Goal: Task Accomplishment & Management: Manage account settings

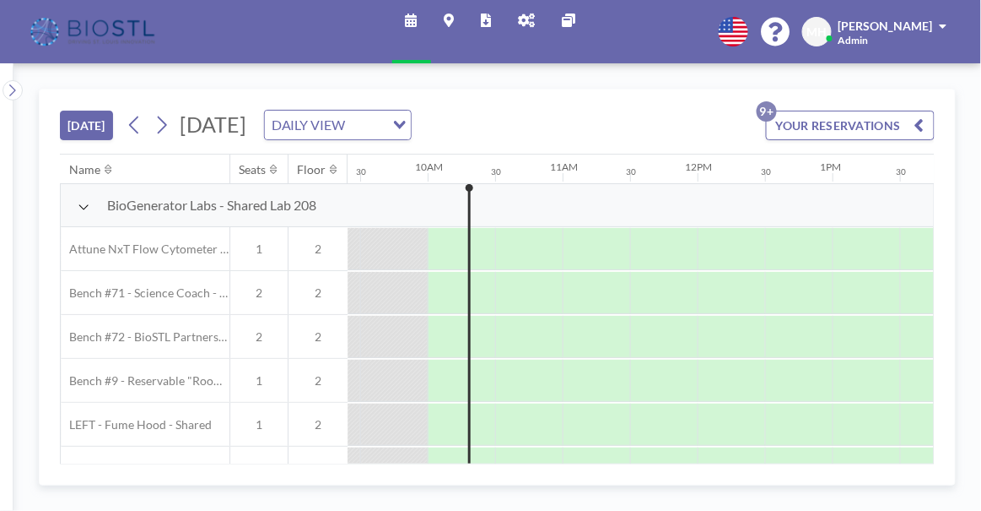
scroll to position [0, 1282]
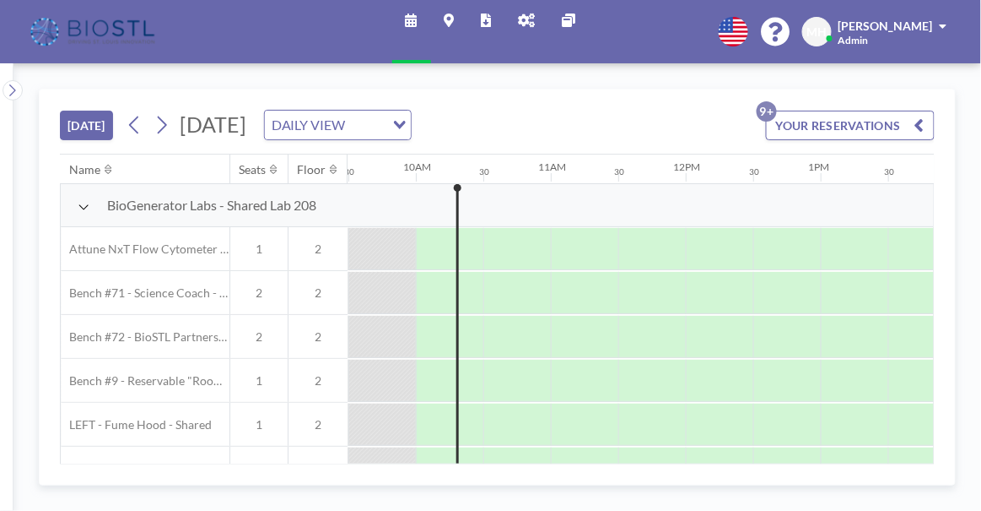
click at [159, 110] on div "[DATE] DAILY VIEW Loading..." at bounding box center [267, 125] width 290 height 30
click at [159, 116] on icon at bounding box center [162, 124] width 16 height 25
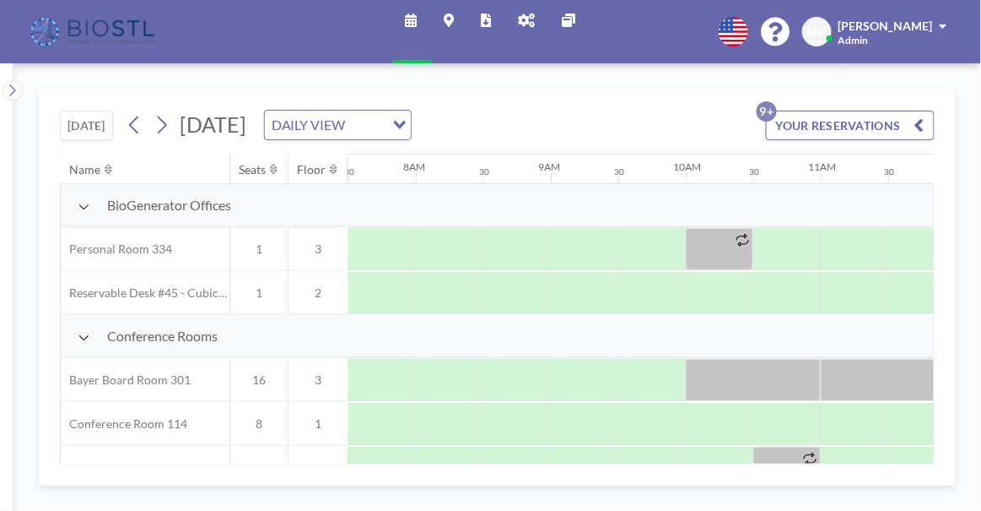
scroll to position [337, 1012]
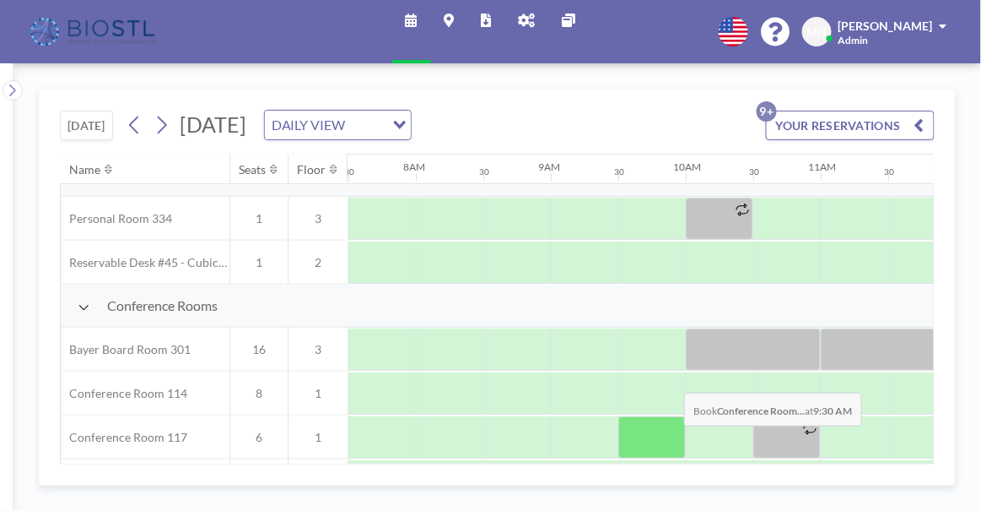
click at [672, 436] on div at bounding box center [653, 437] width 68 height 42
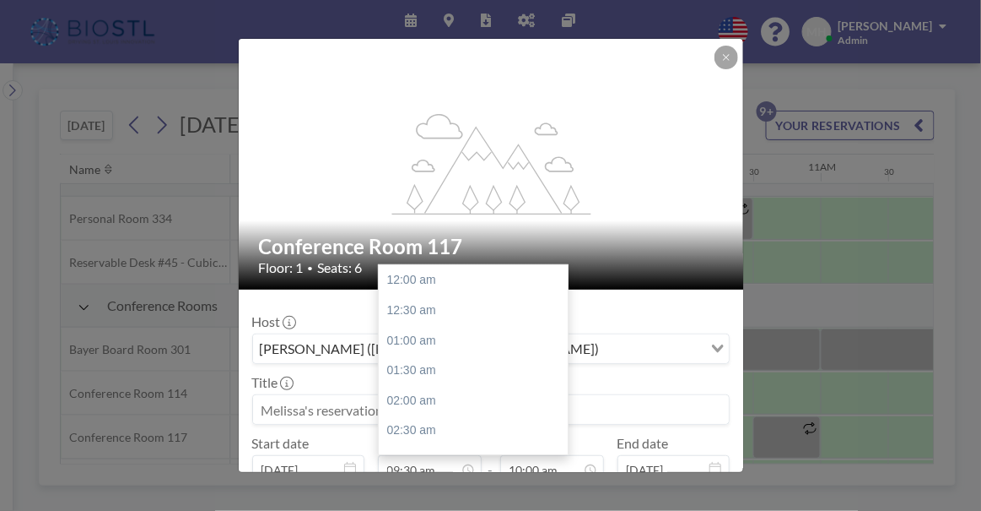
scroll to position [570, 0]
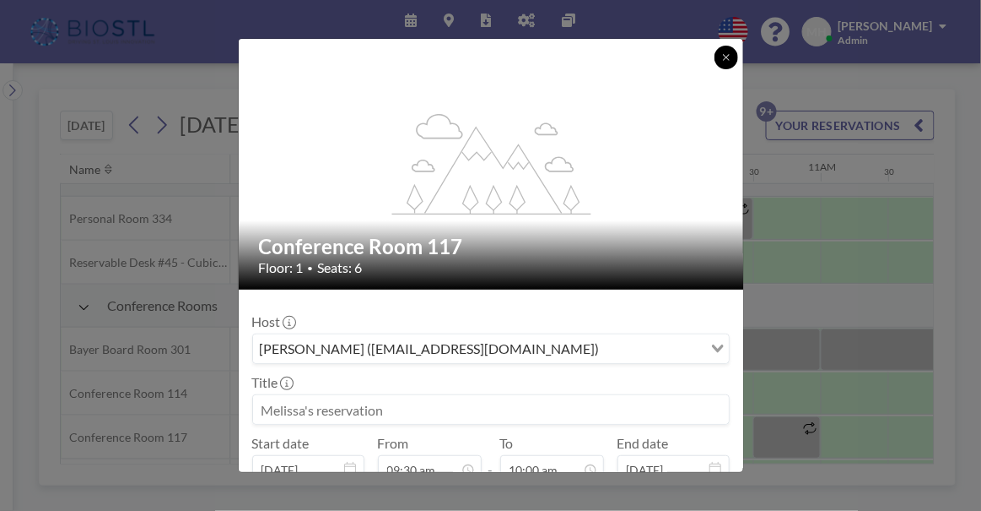
click at [719, 59] on button at bounding box center [727, 58] width 24 height 24
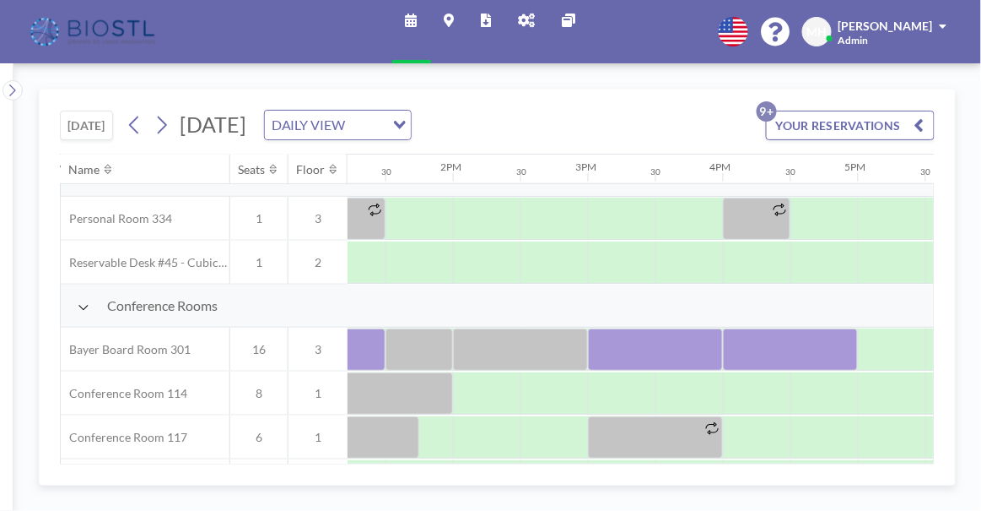
scroll to position [337, 1781]
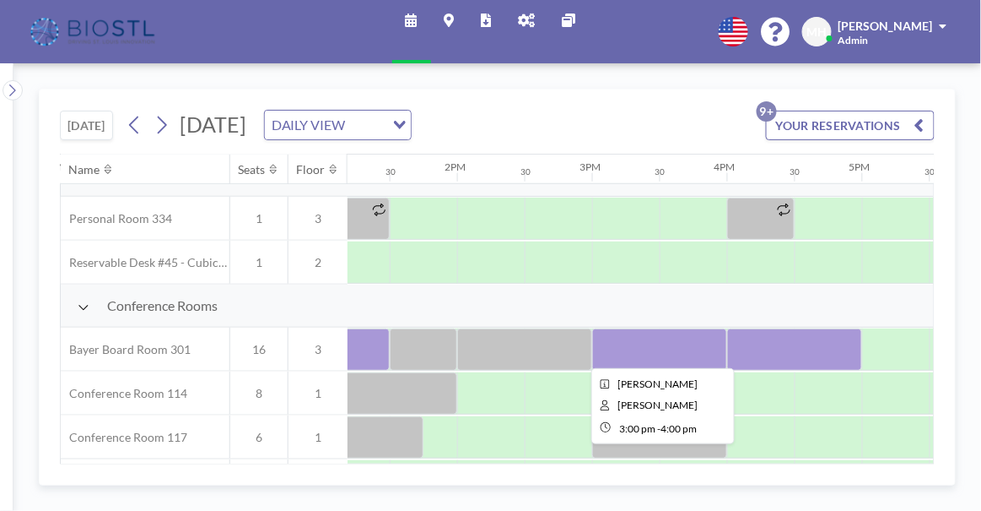
click at [637, 347] on div at bounding box center [659, 349] width 135 height 42
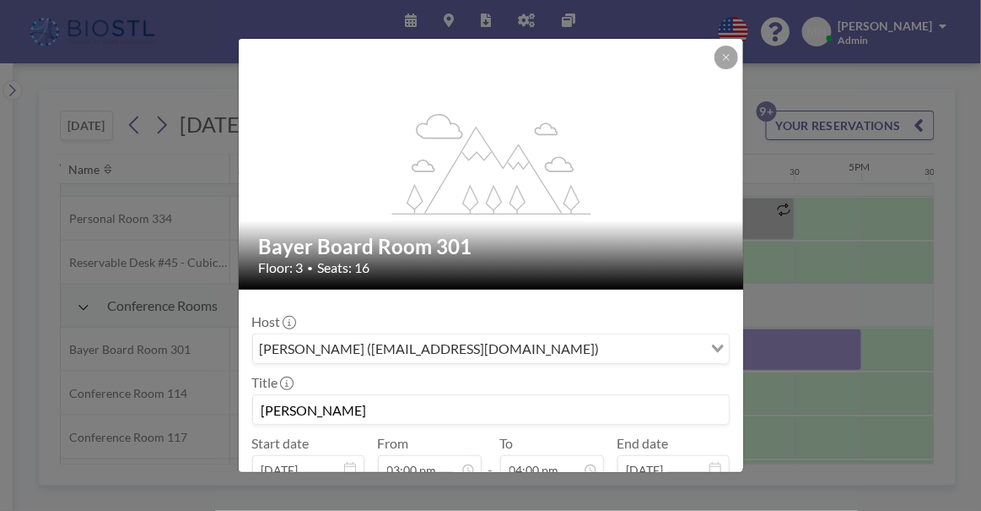
scroll to position [104, 0]
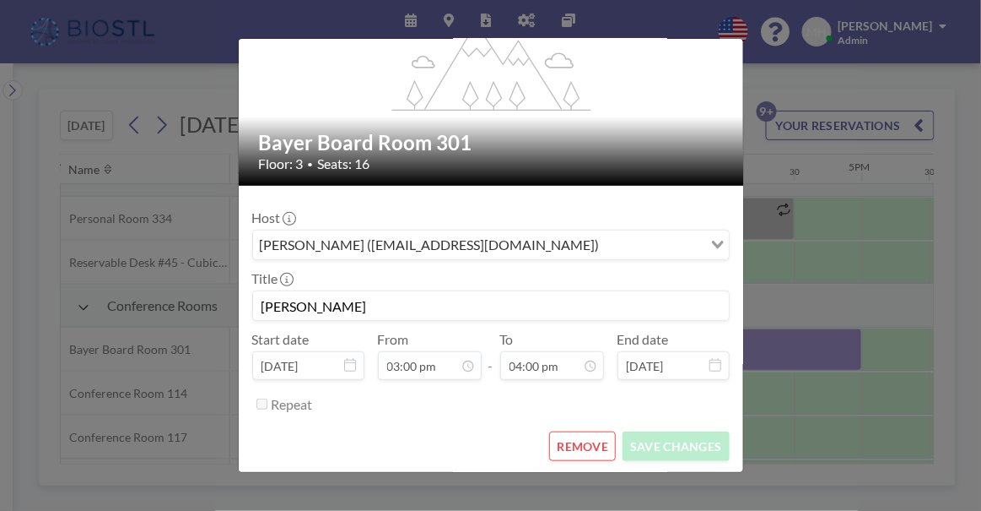
click at [556, 436] on button "REMOVE" at bounding box center [582, 446] width 67 height 30
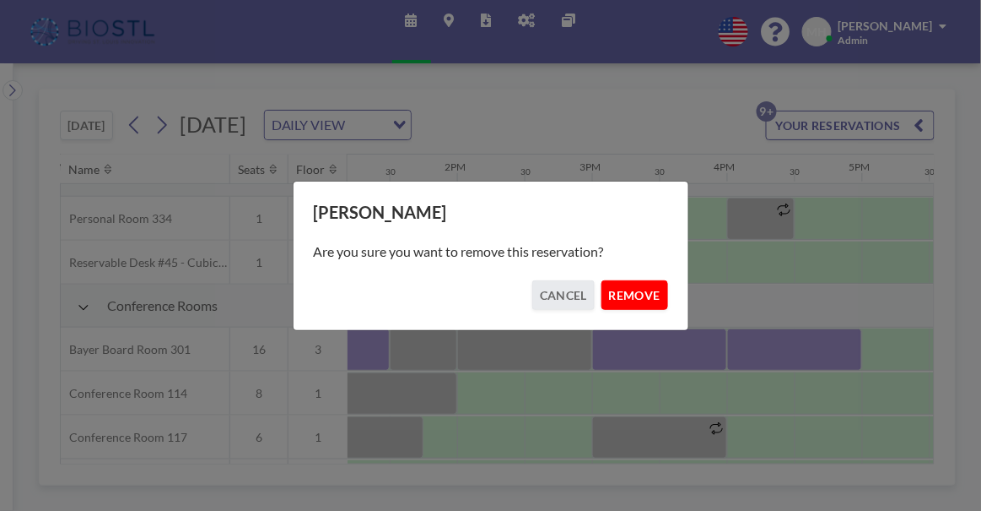
click at [638, 290] on button "REMOVE" at bounding box center [635, 295] width 67 height 30
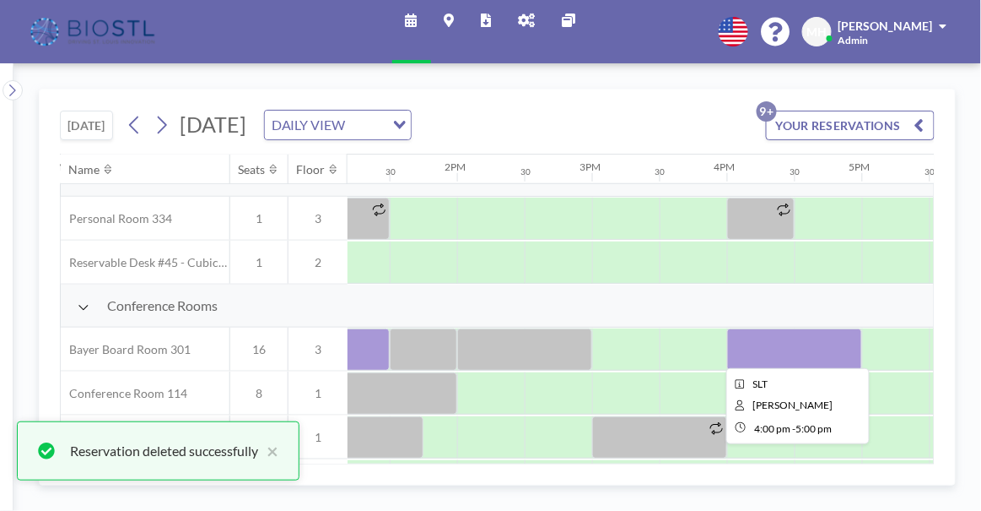
click at [787, 348] on div at bounding box center [794, 349] width 135 height 42
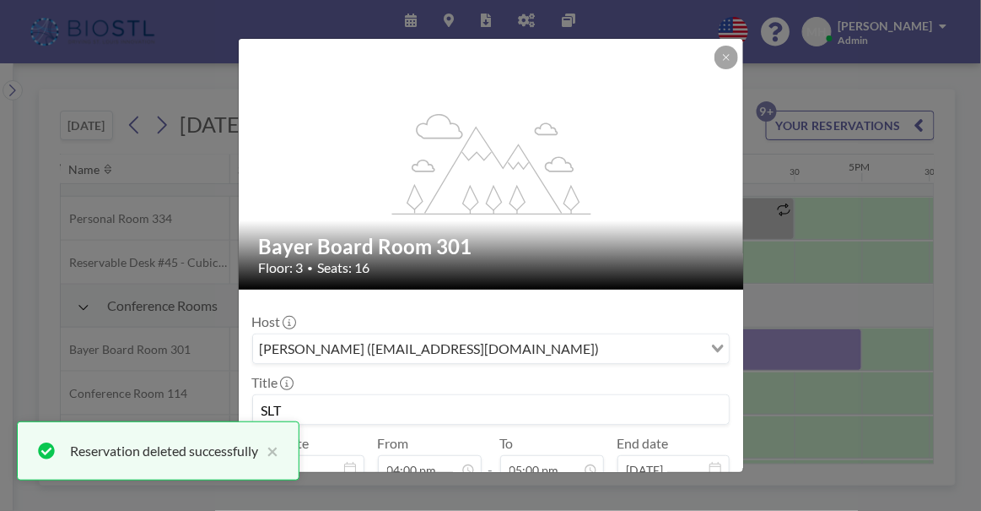
scroll to position [104, 0]
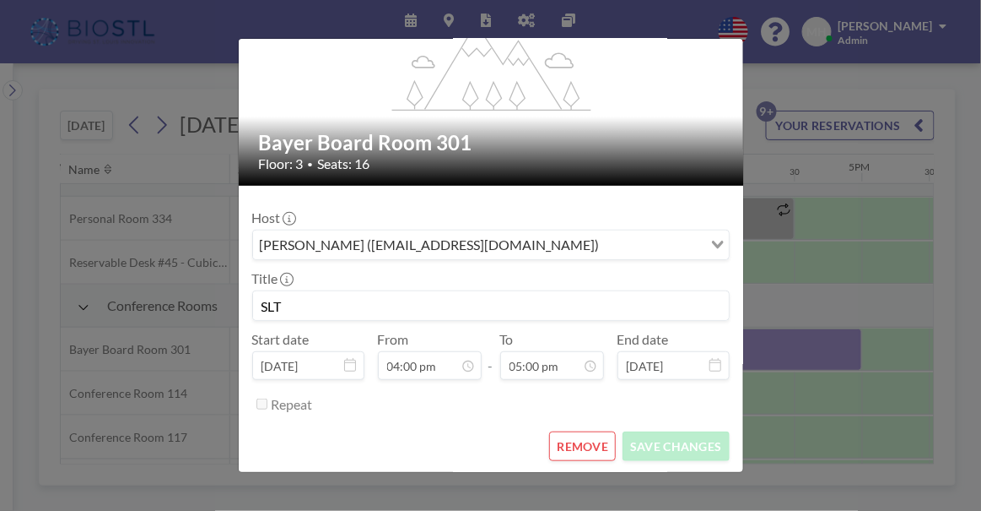
click at [565, 439] on button "REMOVE" at bounding box center [582, 446] width 67 height 30
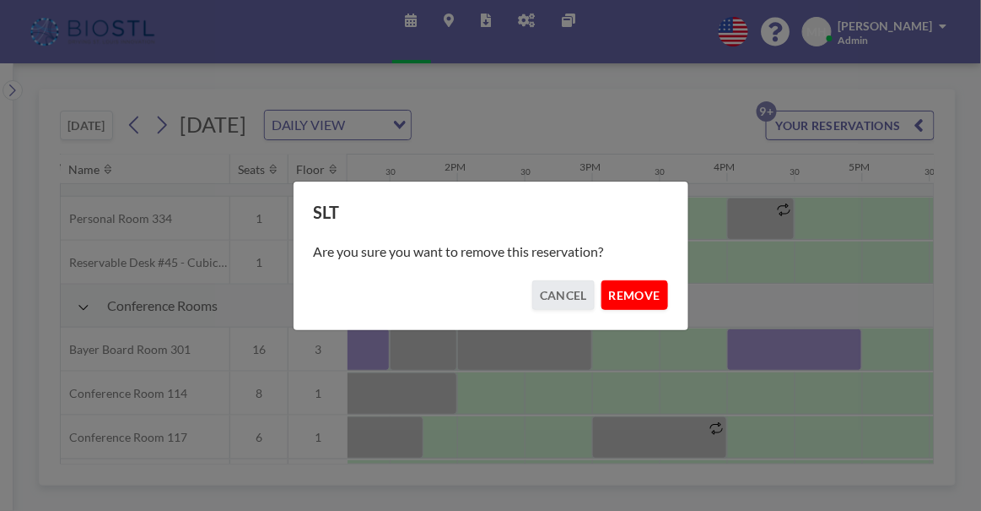
click at [639, 300] on button "REMOVE" at bounding box center [635, 295] width 67 height 30
